Goal: Task Accomplishment & Management: Use online tool/utility

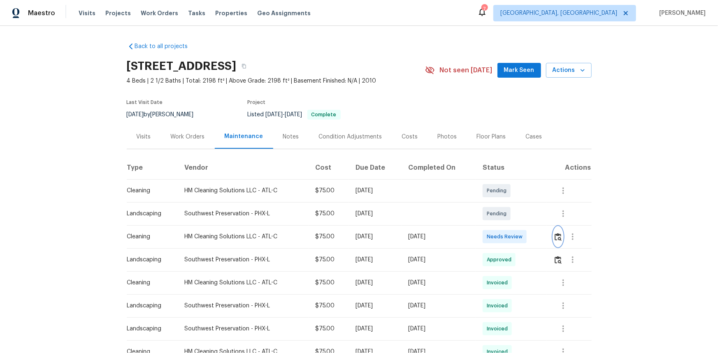
click at [557, 239] on img "button" at bounding box center [558, 237] width 7 height 8
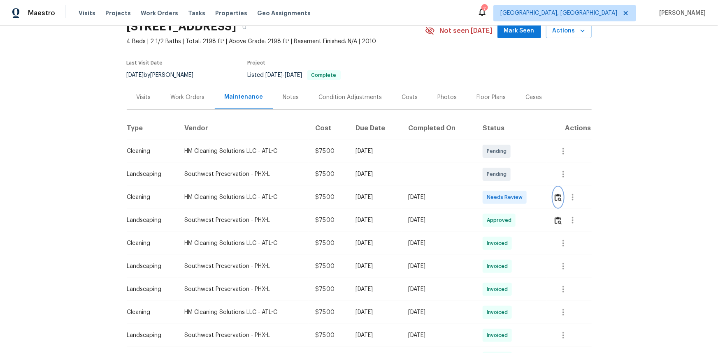
scroll to position [37, 0]
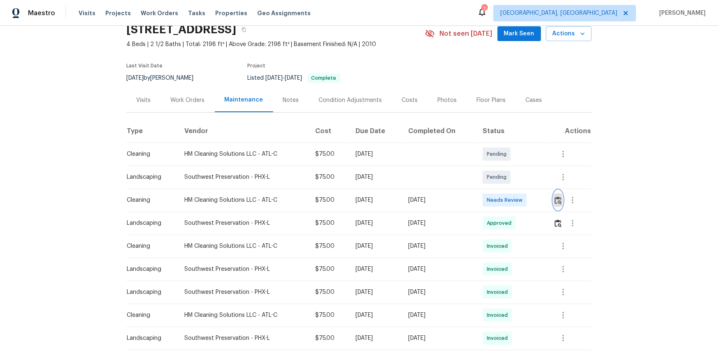
click at [559, 198] on img "button" at bounding box center [558, 201] width 7 height 8
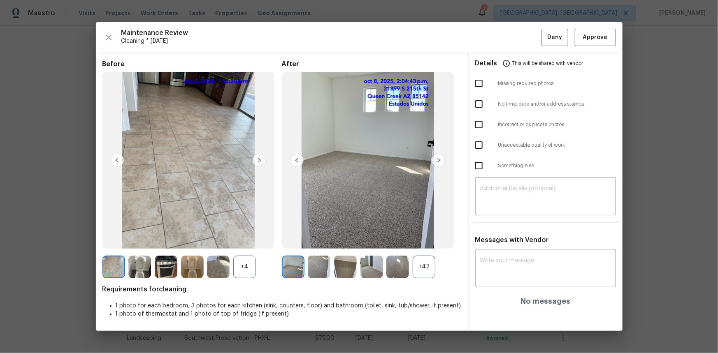
click at [255, 270] on div "+4" at bounding box center [244, 267] width 23 height 23
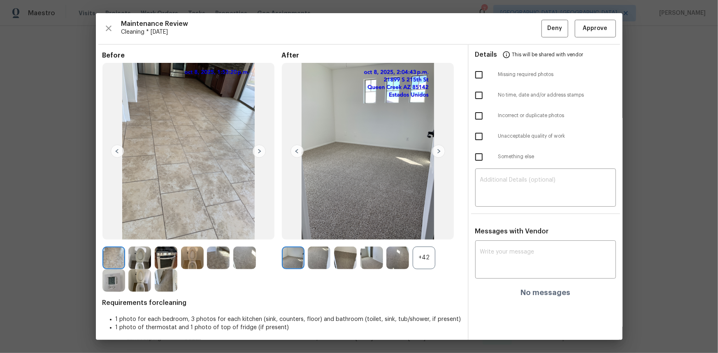
click at [111, 285] on img at bounding box center [113, 280] width 23 height 23
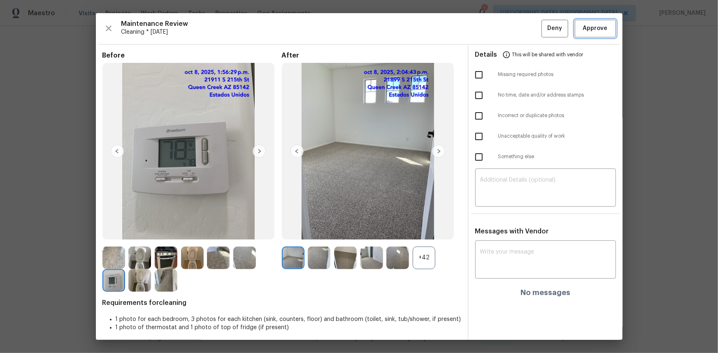
click at [583, 28] on span "Approve" at bounding box center [595, 28] width 25 height 10
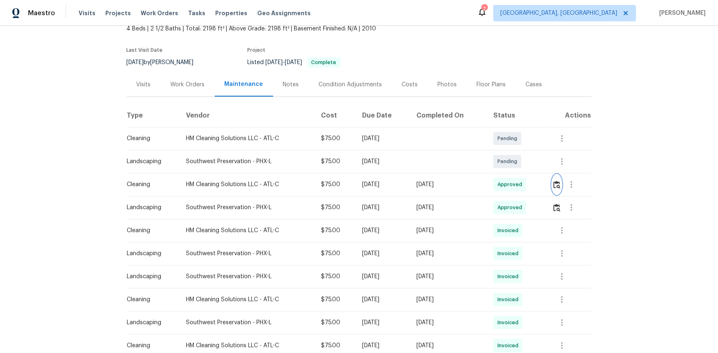
scroll to position [0, 0]
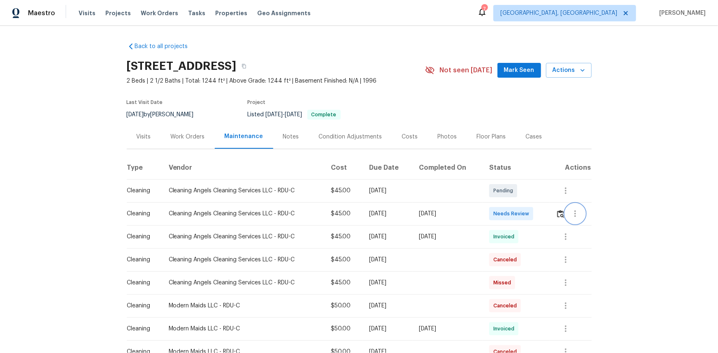
click at [511, 213] on button "button" at bounding box center [575, 214] width 20 height 20
click at [511, 210] on div at bounding box center [359, 176] width 718 height 353
click at [511, 212] on img "button" at bounding box center [560, 214] width 7 height 8
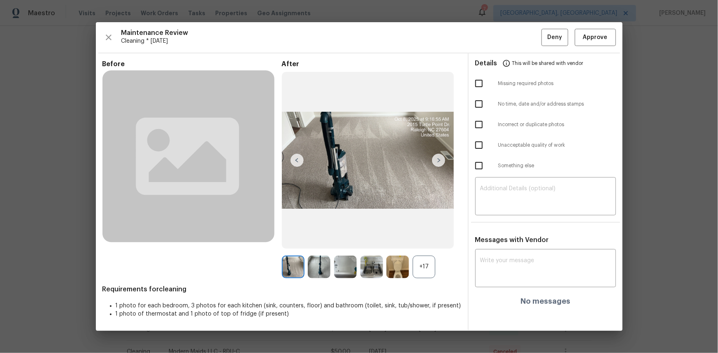
click at [416, 236] on div "+17" at bounding box center [424, 267] width 23 height 23
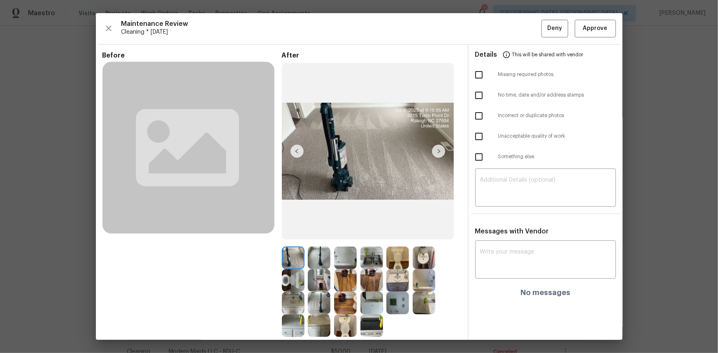
click at [398, 236] on img at bounding box center [397, 303] width 23 height 23
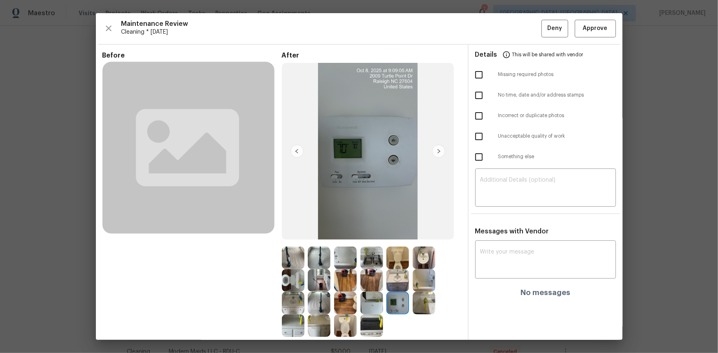
click at [398, 236] on img at bounding box center [397, 303] width 23 height 23
click at [511, 31] on span "Approve" at bounding box center [595, 28] width 25 height 10
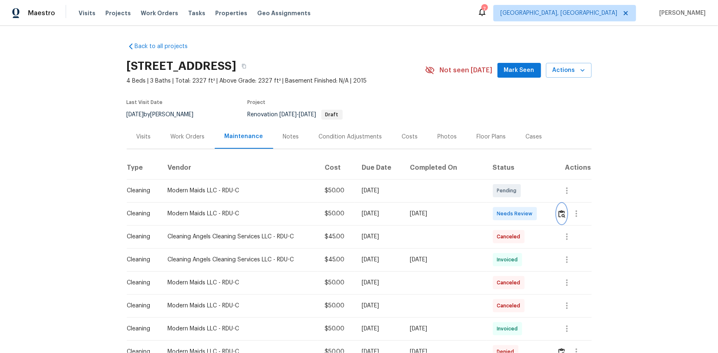
click at [511, 211] on img "button" at bounding box center [561, 214] width 7 height 8
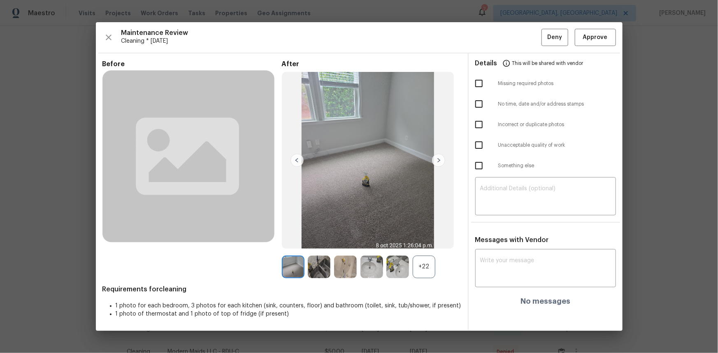
click at [413, 236] on div "+22" at bounding box center [424, 267] width 23 height 23
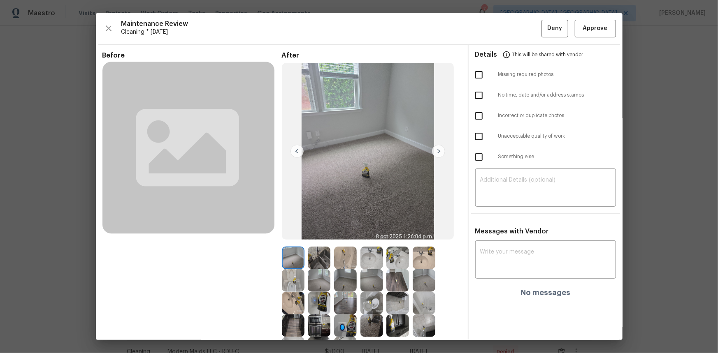
click at [340, 236] on img at bounding box center [345, 326] width 23 height 23
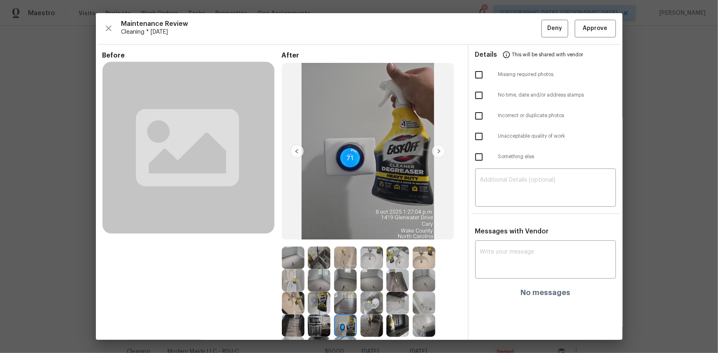
click at [340, 236] on img at bounding box center [345, 326] width 23 height 23
click at [341, 236] on img at bounding box center [345, 326] width 23 height 23
click at [342, 236] on img at bounding box center [345, 326] width 23 height 23
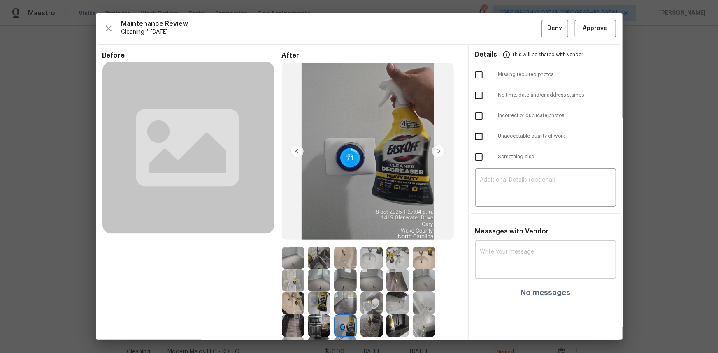
click at [502, 236] on textarea at bounding box center [545, 260] width 131 height 23
paste textarea "Maintenance Audit Team: Hello! Unfortunately, this cleaning visit completed on …"
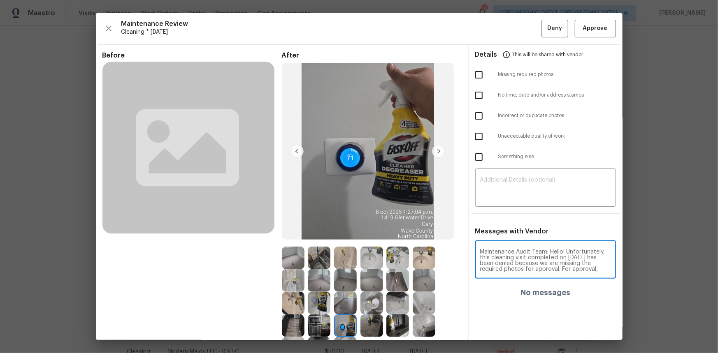
scroll to position [103, 0]
type textarea "Maintenance Audit Team: Hello! Unfortunately, this cleaning visit completed on …"
click at [497, 187] on textarea at bounding box center [545, 188] width 131 height 23
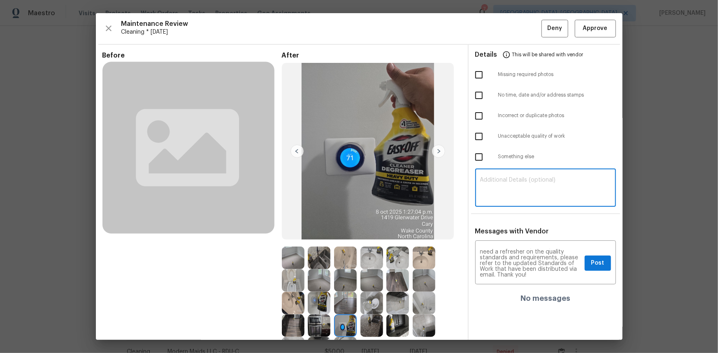
paste textarea "Maintenance Audit Team: Hello! Unfortunately, this cleaning visit completed on …"
type textarea "Maintenance Audit Team: Hello! Unfortunately, this cleaning visit completed on …"
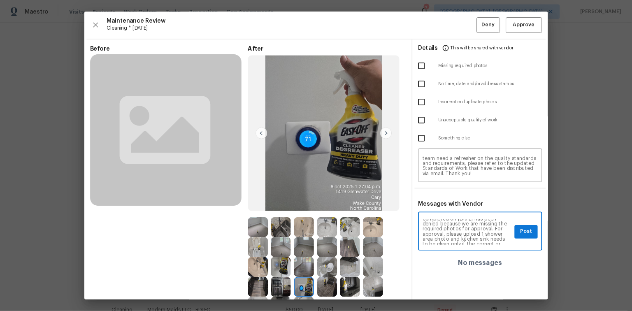
scroll to position [30, 0]
click at [511, 236] on textarea "Maintenance Audit Team: Hello! Unfortunately, this cleaning visit completed on …" at bounding box center [530, 263] width 101 height 29
type textarea "Maintenance Audit Team: Hello! Unfortunately, this cleaning visit completed on …"
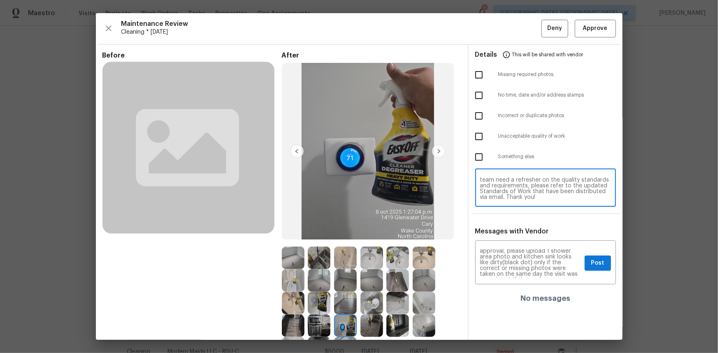
click at [494, 194] on textarea "Maintenance Audit Team: Hello! Unfortunately, this cleaning visit completed on …" at bounding box center [545, 188] width 131 height 23
paste textarea "looks like dirty(black dot)"
drag, startPoint x: 629, startPoint y: 0, endPoint x: 543, endPoint y: 198, distance: 216.1
click at [511, 198] on textarea "Maintenance Audit Team: Hello! Unfortunately, this cleaning visit completed on …" at bounding box center [545, 188] width 131 height 23
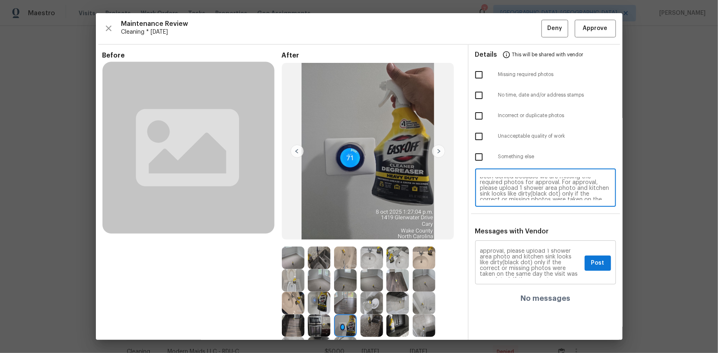
type textarea "Maintenance Audit Team: Hello! Unfortunately, this cleaning visit completed on …"
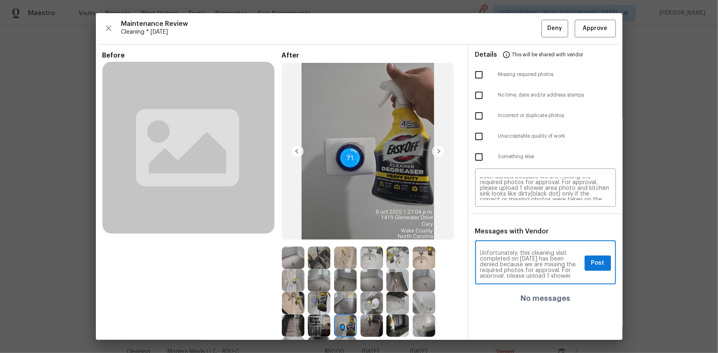
scroll to position [0, 0]
click at [511, 236] on span "Post" at bounding box center [597, 263] width 13 height 10
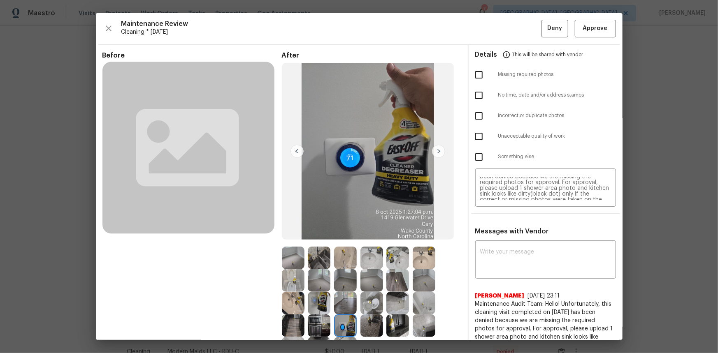
click at [474, 75] on input "checkbox" at bounding box center [478, 74] width 17 height 17
checkbox input "true"
click at [475, 135] on input "checkbox" at bounding box center [478, 136] width 17 height 17
checkbox input "true"
click at [511, 23] on span "Deny" at bounding box center [554, 28] width 15 height 10
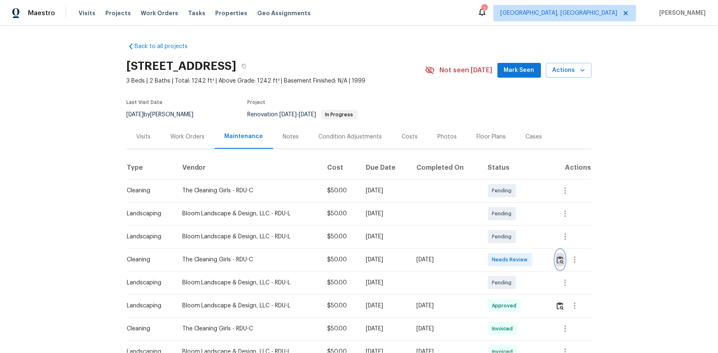
click at [511, 236] on img "button" at bounding box center [560, 260] width 7 height 8
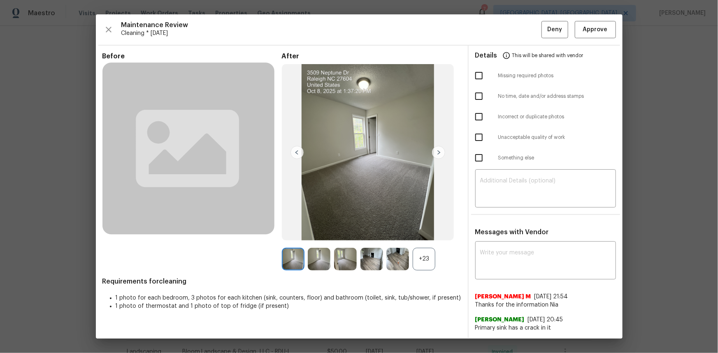
click at [423, 236] on div "+23" at bounding box center [424, 259] width 23 height 23
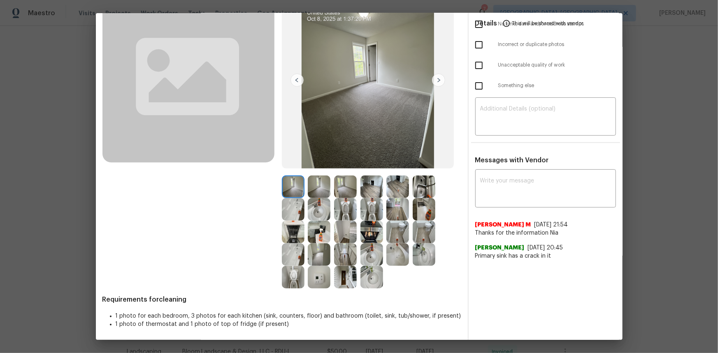
scroll to position [72, 0]
click at [314, 236] on img at bounding box center [319, 276] width 23 height 23
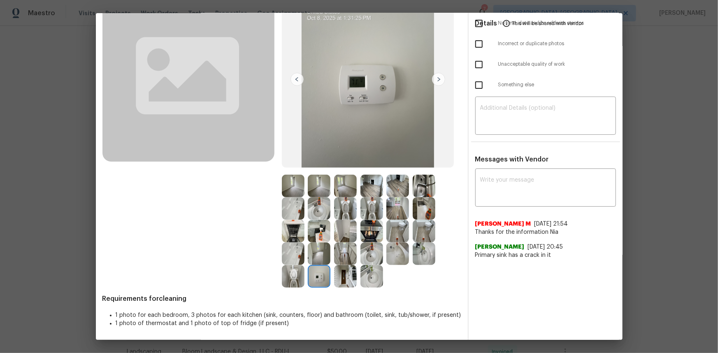
click at [314, 236] on img at bounding box center [319, 276] width 23 height 23
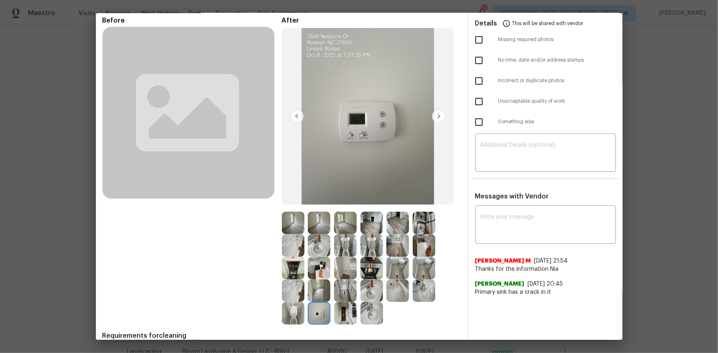
scroll to position [0, 0]
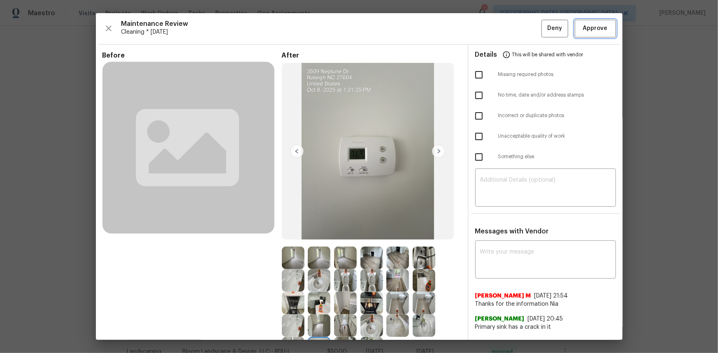
click at [511, 33] on span "Approve" at bounding box center [595, 28] width 25 height 10
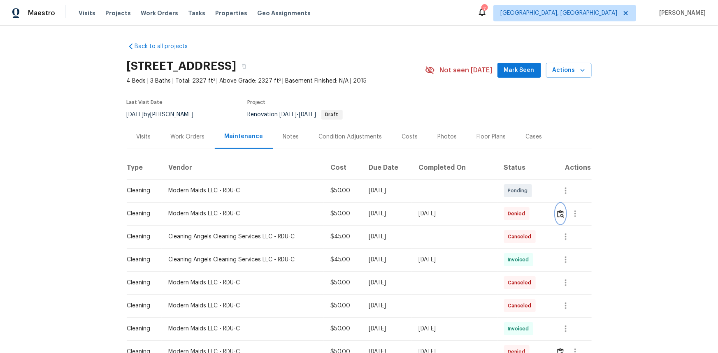
click at [511, 212] on img "button" at bounding box center [560, 214] width 7 height 8
click at [511, 236] on icon "button" at bounding box center [566, 260] width 10 height 10
click at [511, 236] on li "View details" at bounding box center [583, 274] width 58 height 14
click at [511, 215] on div at bounding box center [359, 176] width 718 height 353
click at [511, 214] on icon "button" at bounding box center [575, 214] width 10 height 10
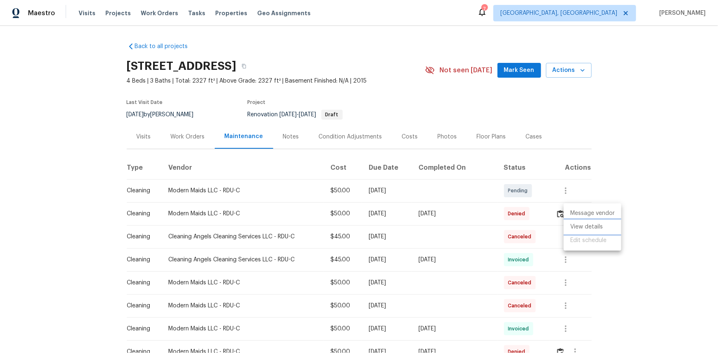
click at [511, 230] on li "View details" at bounding box center [593, 228] width 58 height 14
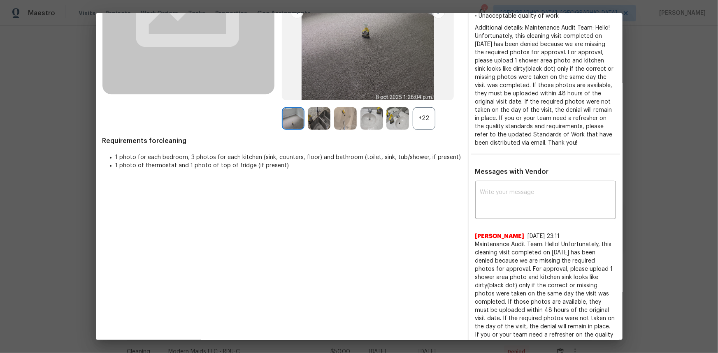
scroll to position [177, 0]
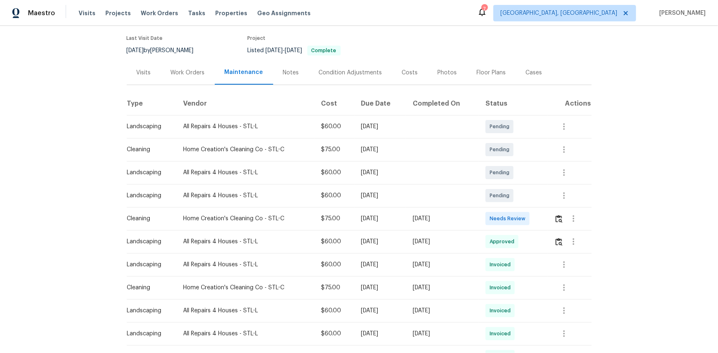
scroll to position [149, 0]
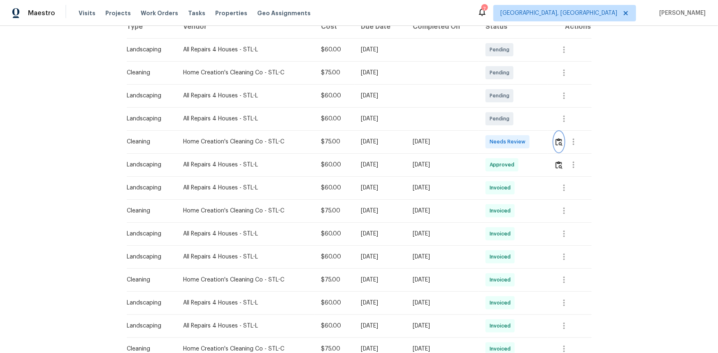
click at [559, 138] on img "button" at bounding box center [558, 142] width 7 height 8
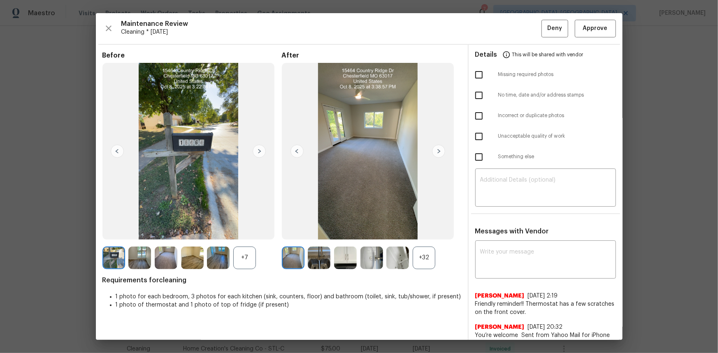
click at [418, 257] on div "+32" at bounding box center [424, 258] width 23 height 23
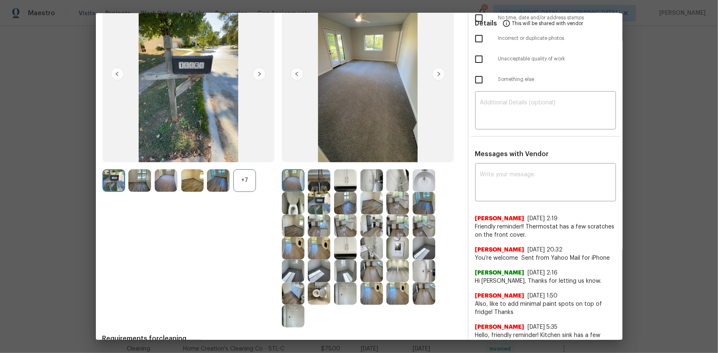
scroll to position [112, 0]
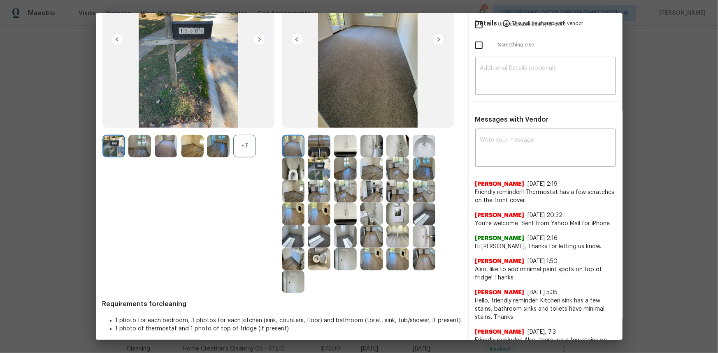
click at [396, 207] on img at bounding box center [397, 214] width 23 height 23
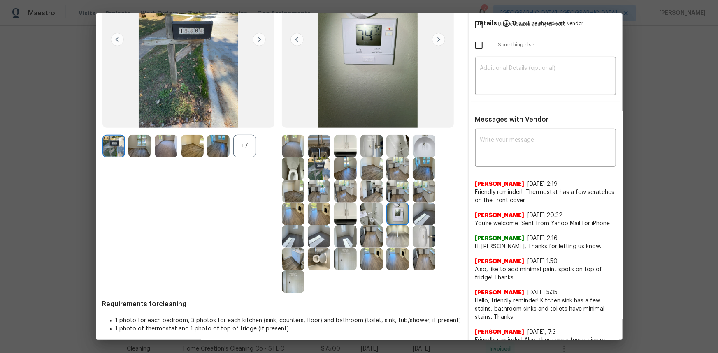
click at [396, 207] on img at bounding box center [397, 214] width 23 height 23
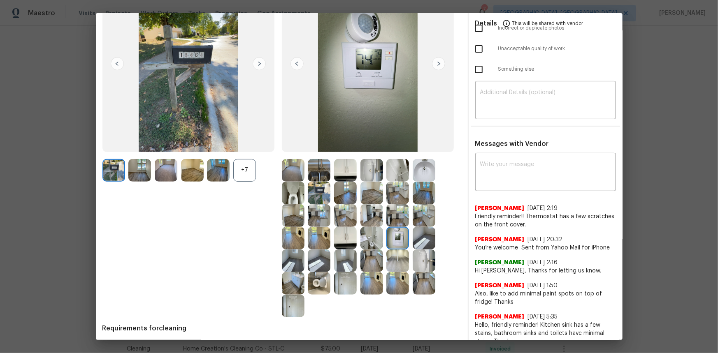
scroll to position [0, 0]
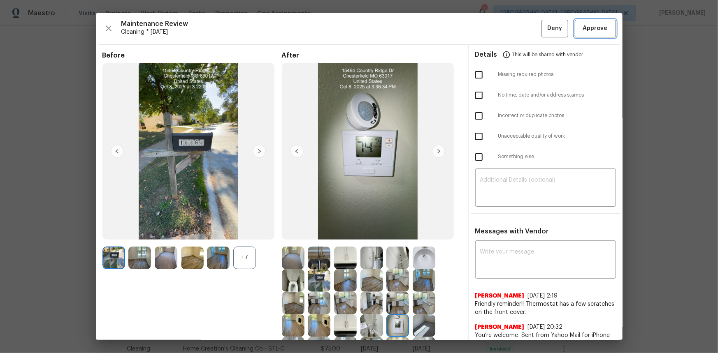
click at [584, 35] on button "Approve" at bounding box center [595, 29] width 41 height 18
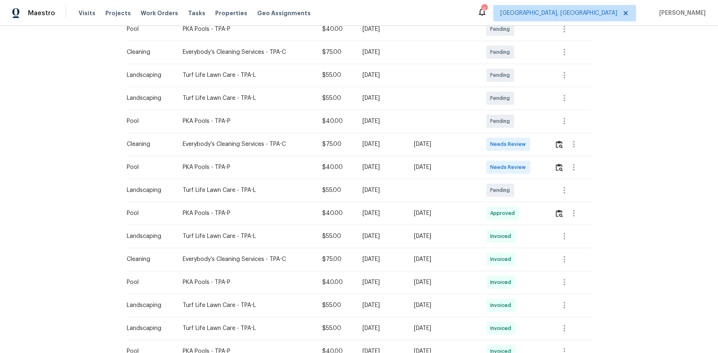
scroll to position [187, 0]
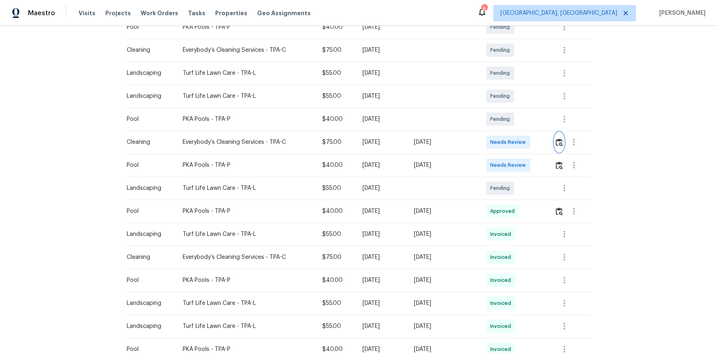
click at [511, 141] on img "button" at bounding box center [559, 143] width 7 height 8
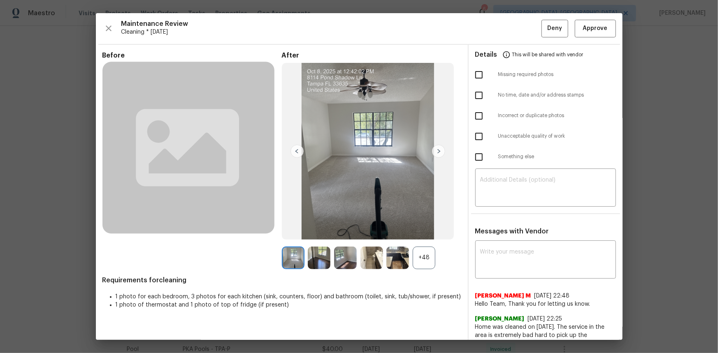
click at [423, 236] on div "+48" at bounding box center [424, 258] width 23 height 23
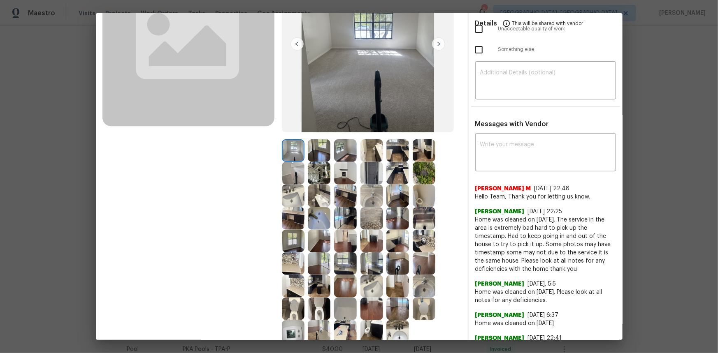
scroll to position [112, 0]
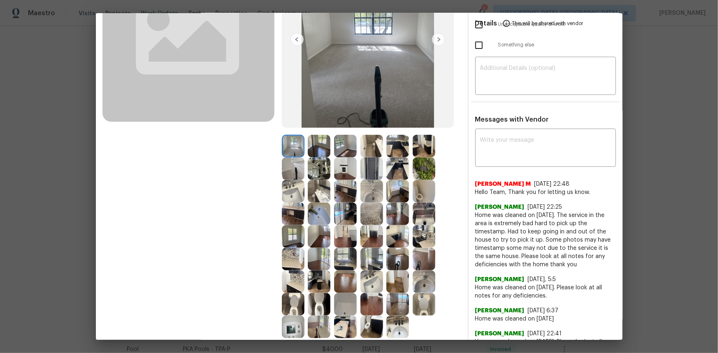
click at [291, 236] on img at bounding box center [293, 327] width 23 height 23
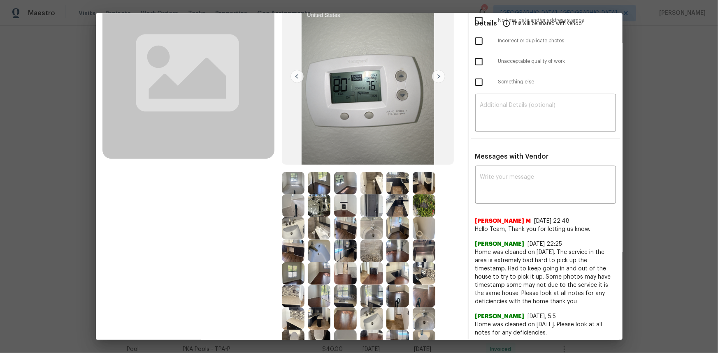
scroll to position [0, 0]
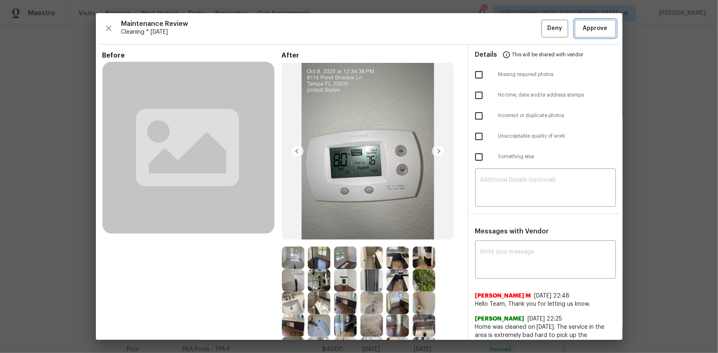
click at [511, 30] on span "Approve" at bounding box center [595, 28] width 25 height 10
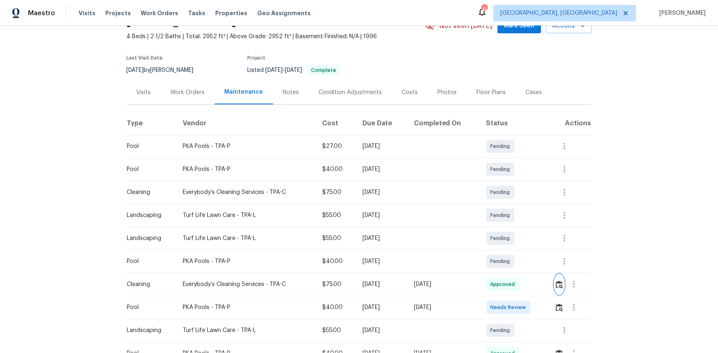
scroll to position [112, 0]
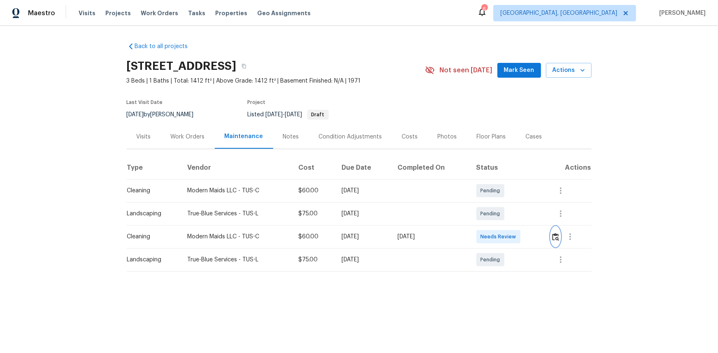
click at [511, 235] on img "button" at bounding box center [555, 237] width 7 height 8
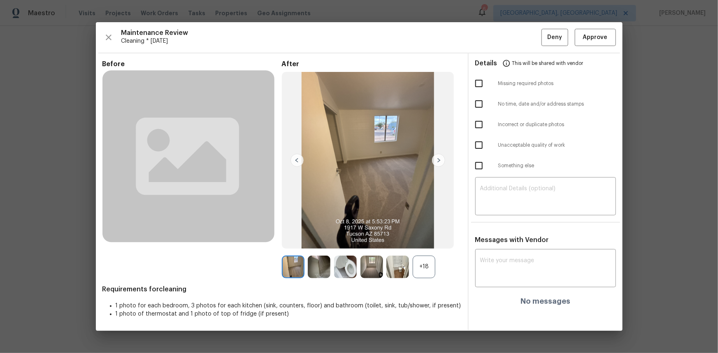
click at [424, 236] on div "+18" at bounding box center [424, 267] width 23 height 23
